Goal: Find specific page/section: Find specific page/section

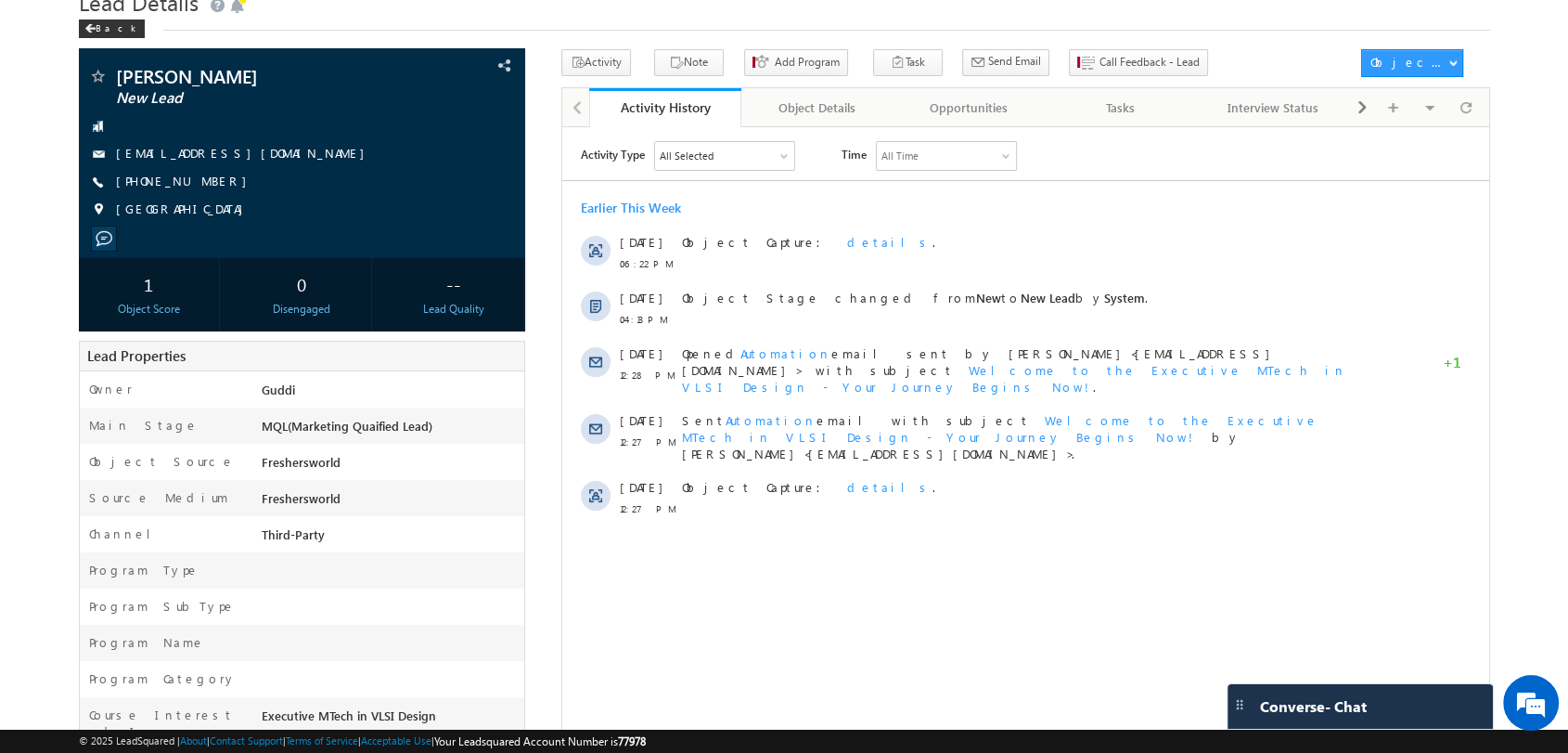
scroll to position [74, 0]
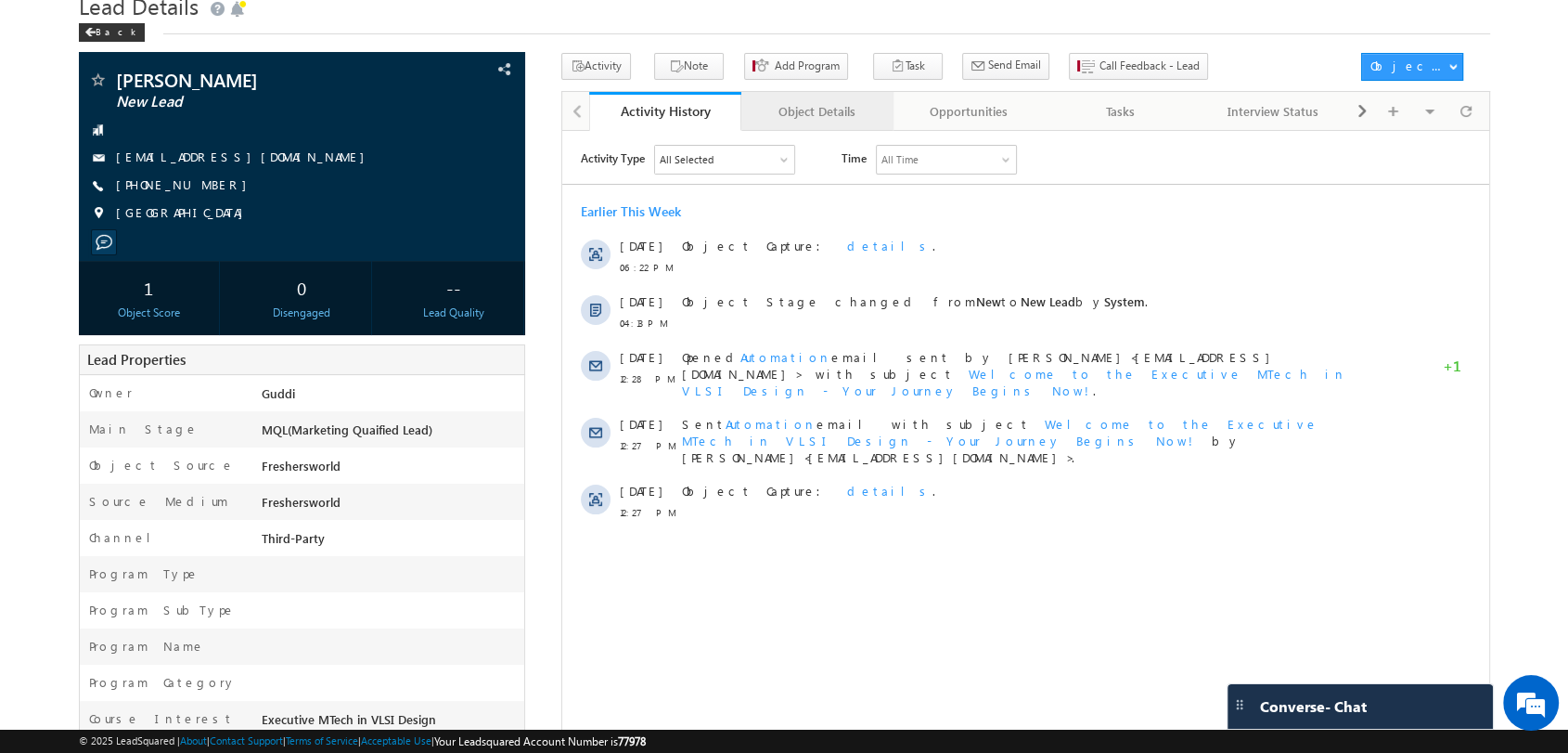
click at [825, 126] on link "Object Details" at bounding box center [818, 111] width 153 height 39
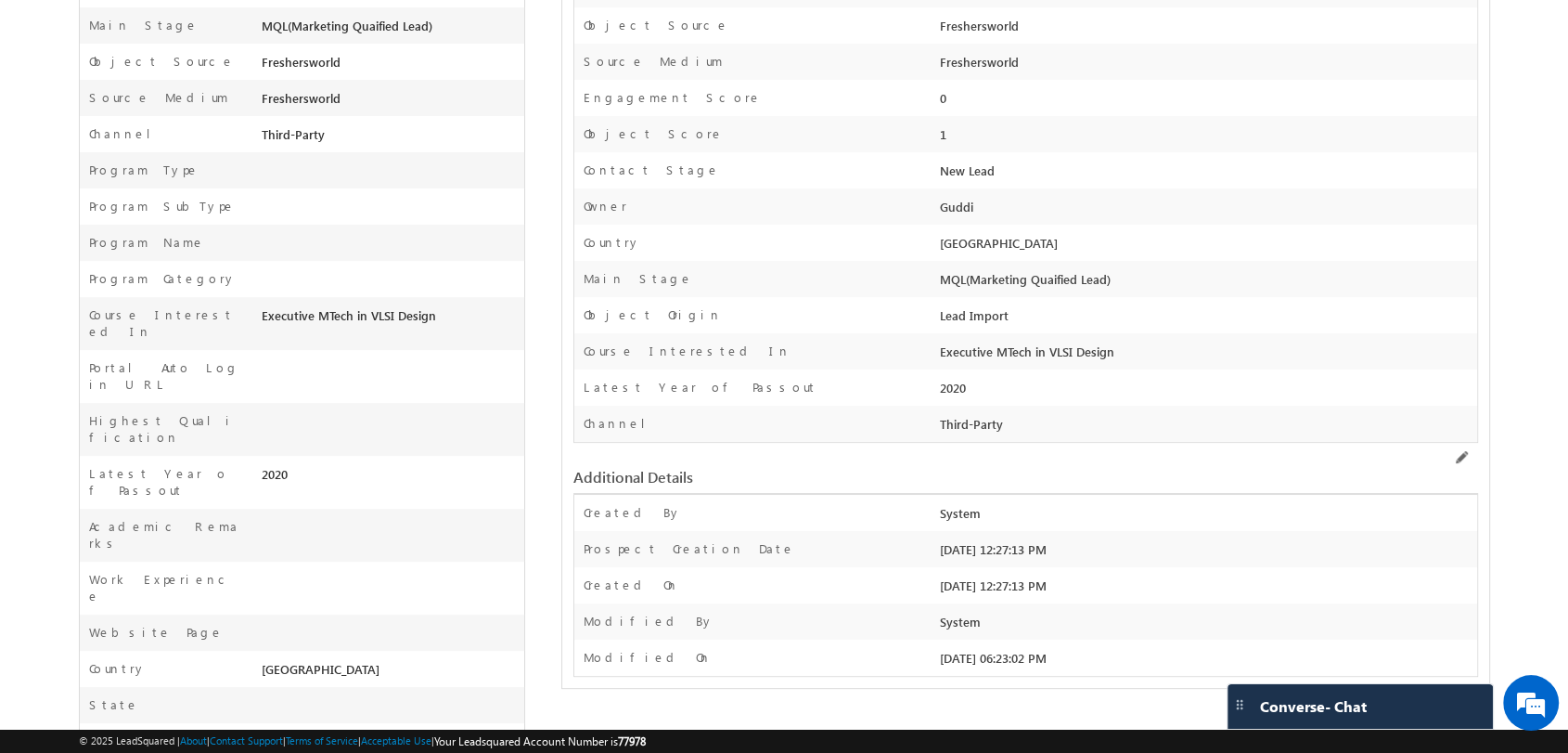
scroll to position [0, 0]
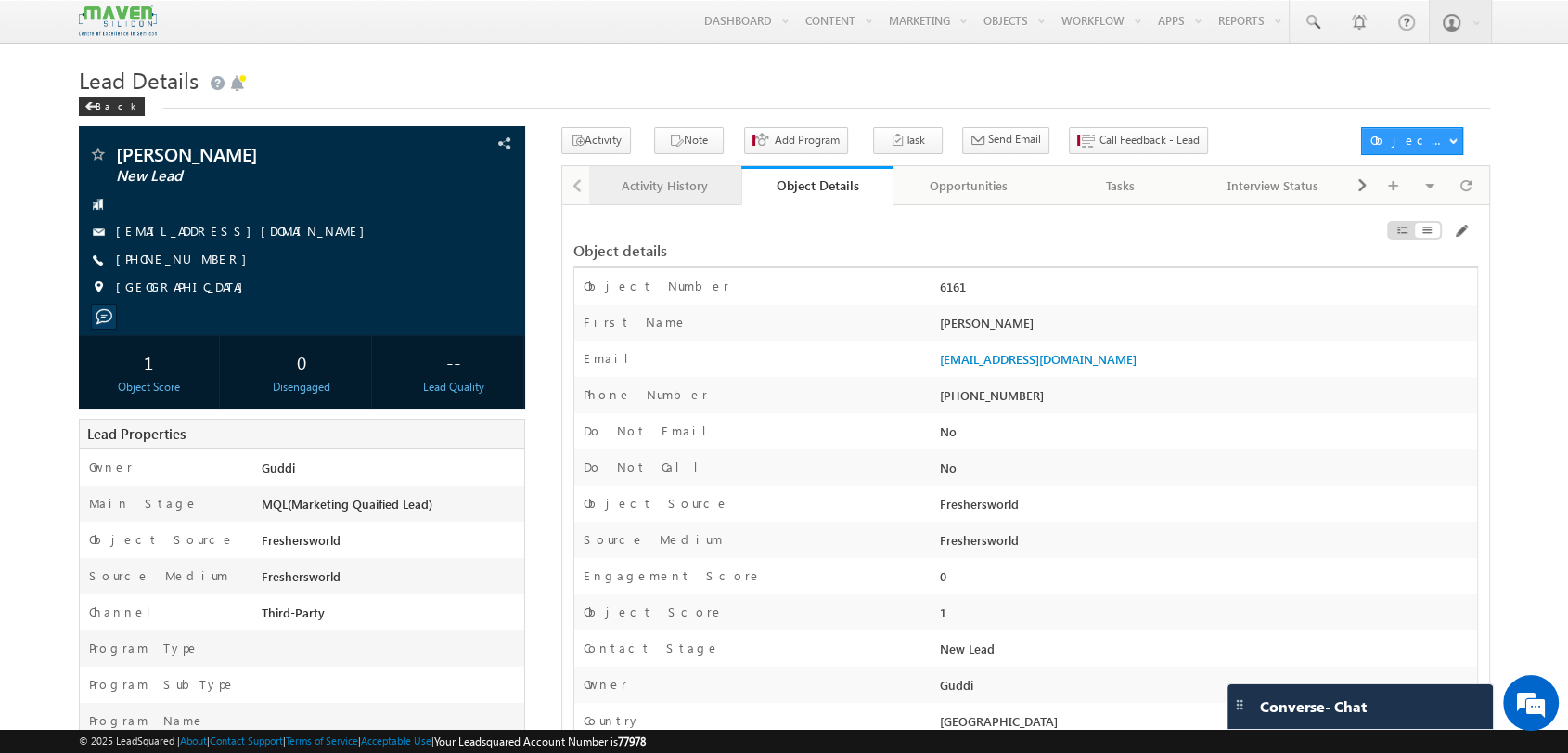
click at [645, 183] on div "Activity History" at bounding box center [664, 185] width 121 height 22
